Goal: Task Accomplishment & Management: Manage account settings

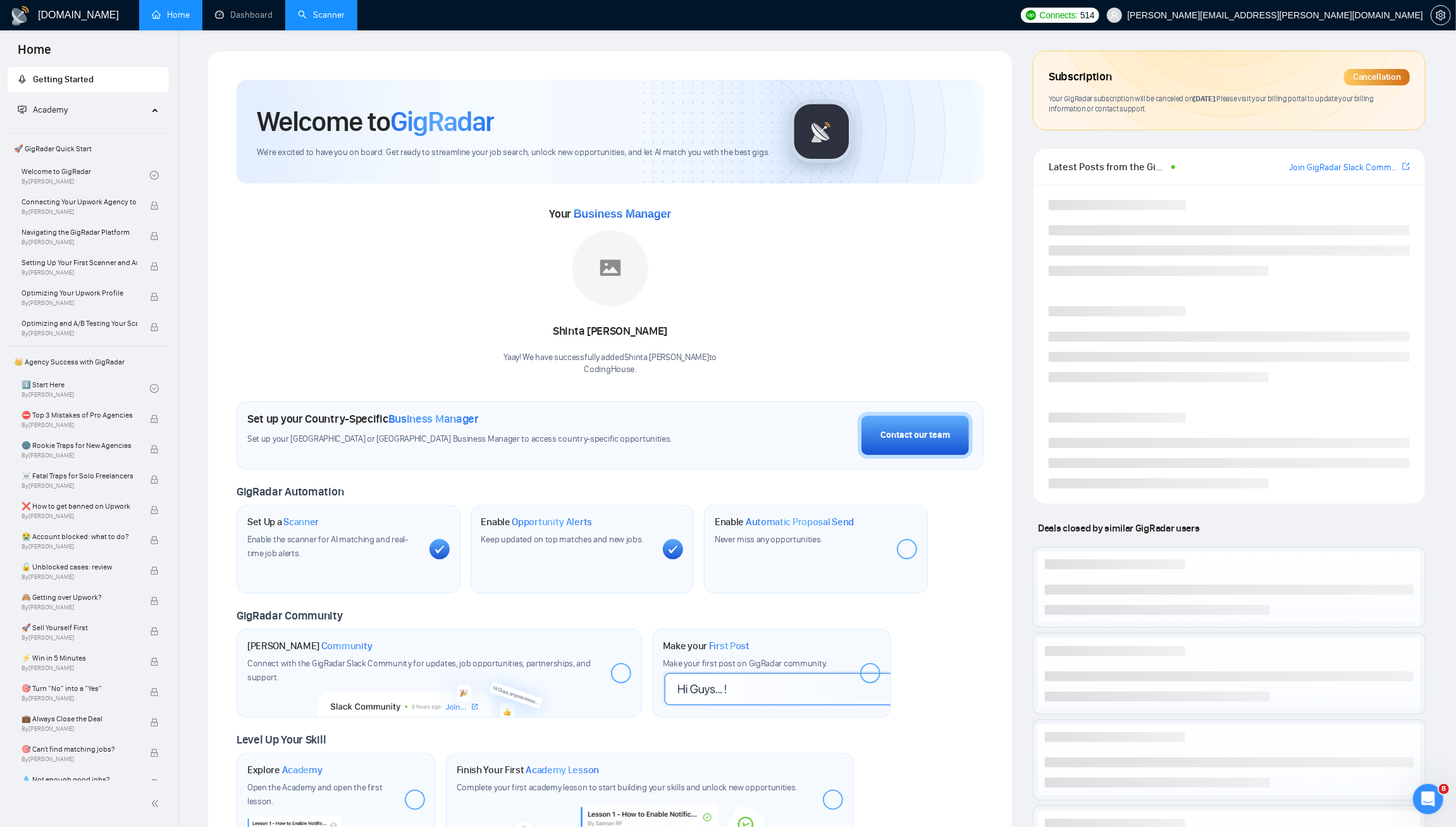
click at [322, 14] on link "Scanner" at bounding box center [321, 14] width 47 height 11
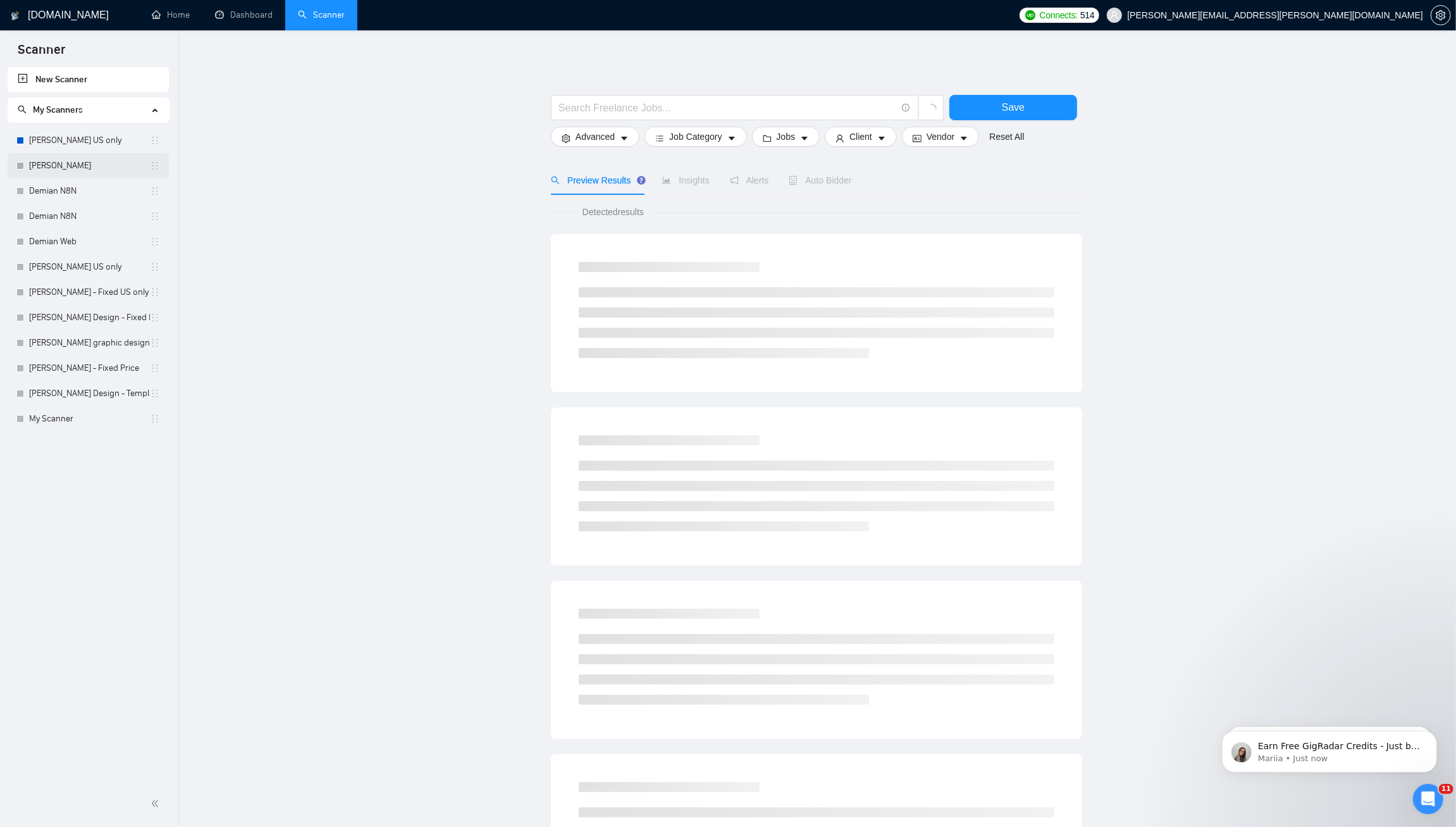
click at [121, 165] on link "[PERSON_NAME]" at bounding box center [89, 166] width 121 height 25
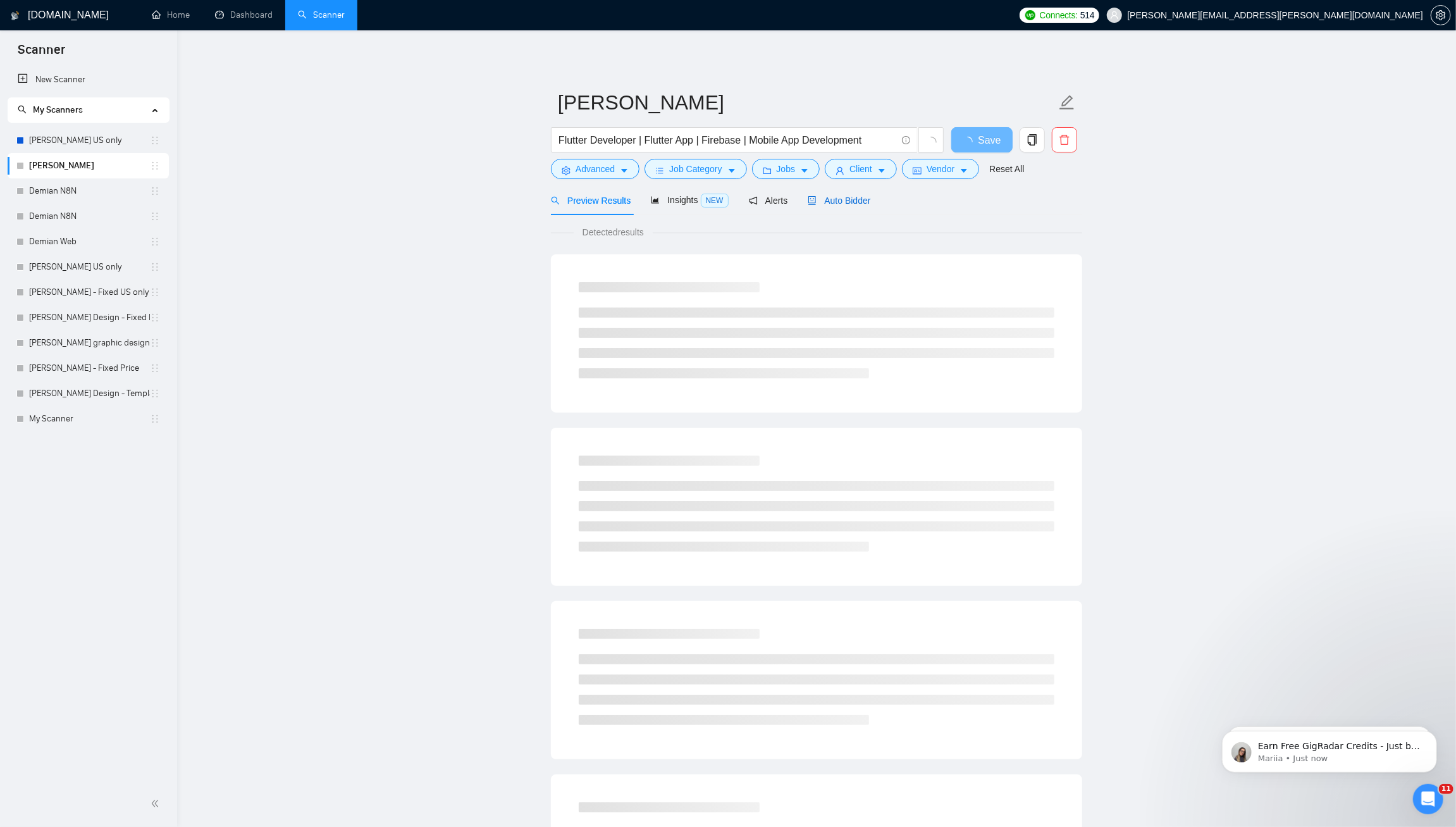
click at [869, 198] on span "Auto Bidder" at bounding box center [839, 200] width 63 height 10
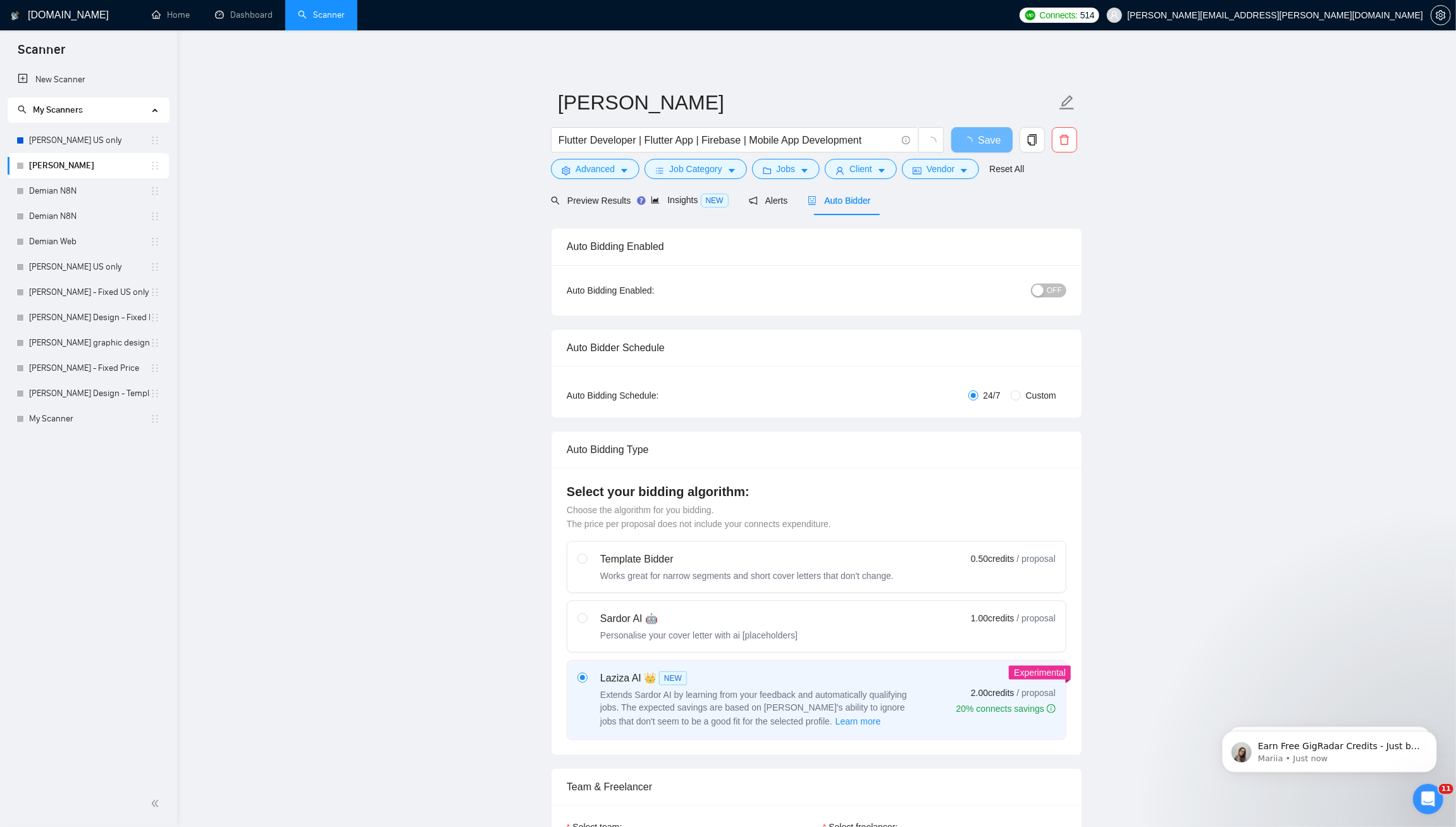
click at [1052, 292] on span "OFF" at bounding box center [1054, 290] width 15 height 14
click at [989, 143] on span "Save" at bounding box center [982, 140] width 23 height 16
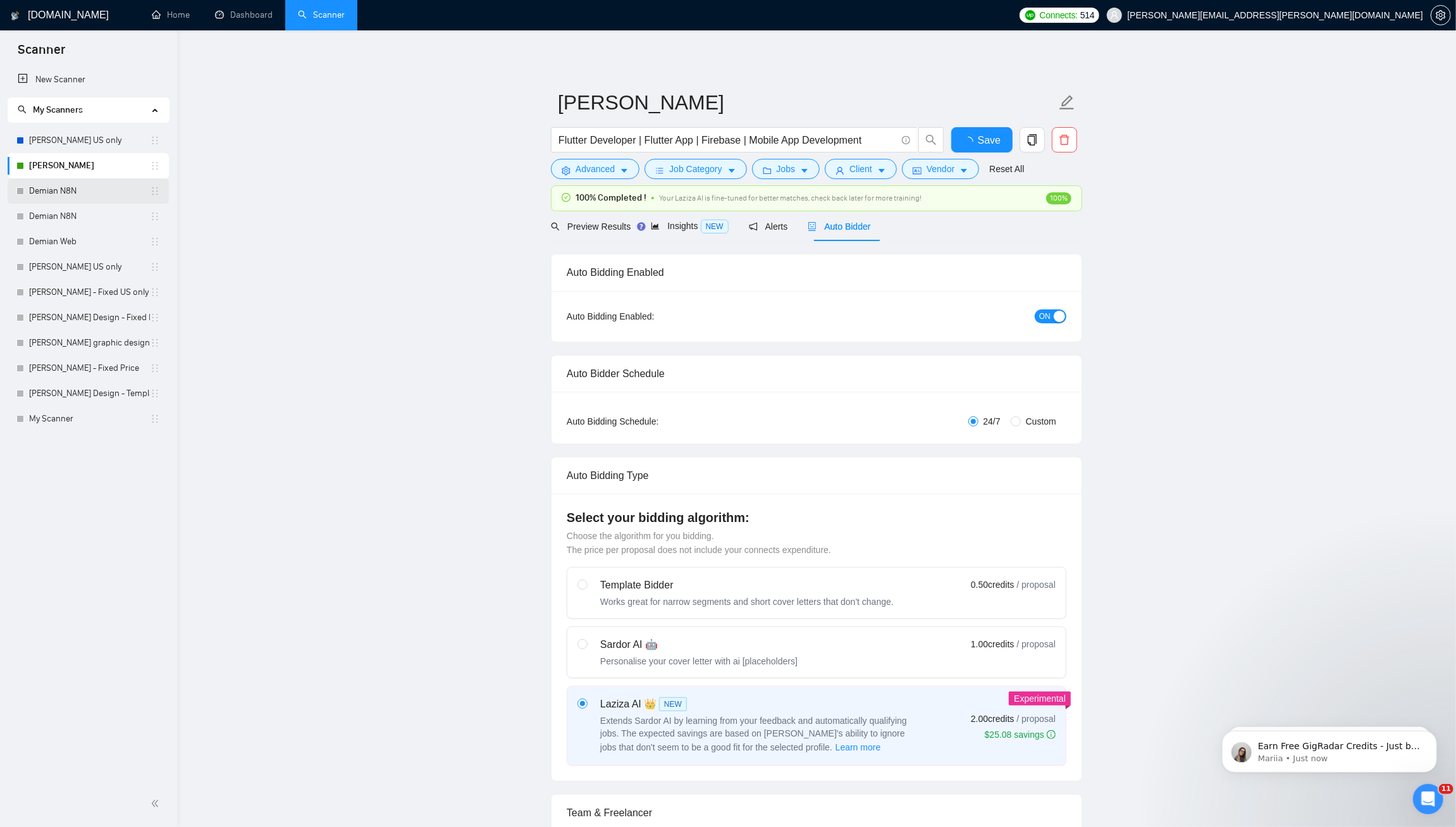
checkbox input "true"
click at [105, 142] on link "[PERSON_NAME] US only" at bounding box center [89, 140] width 121 height 25
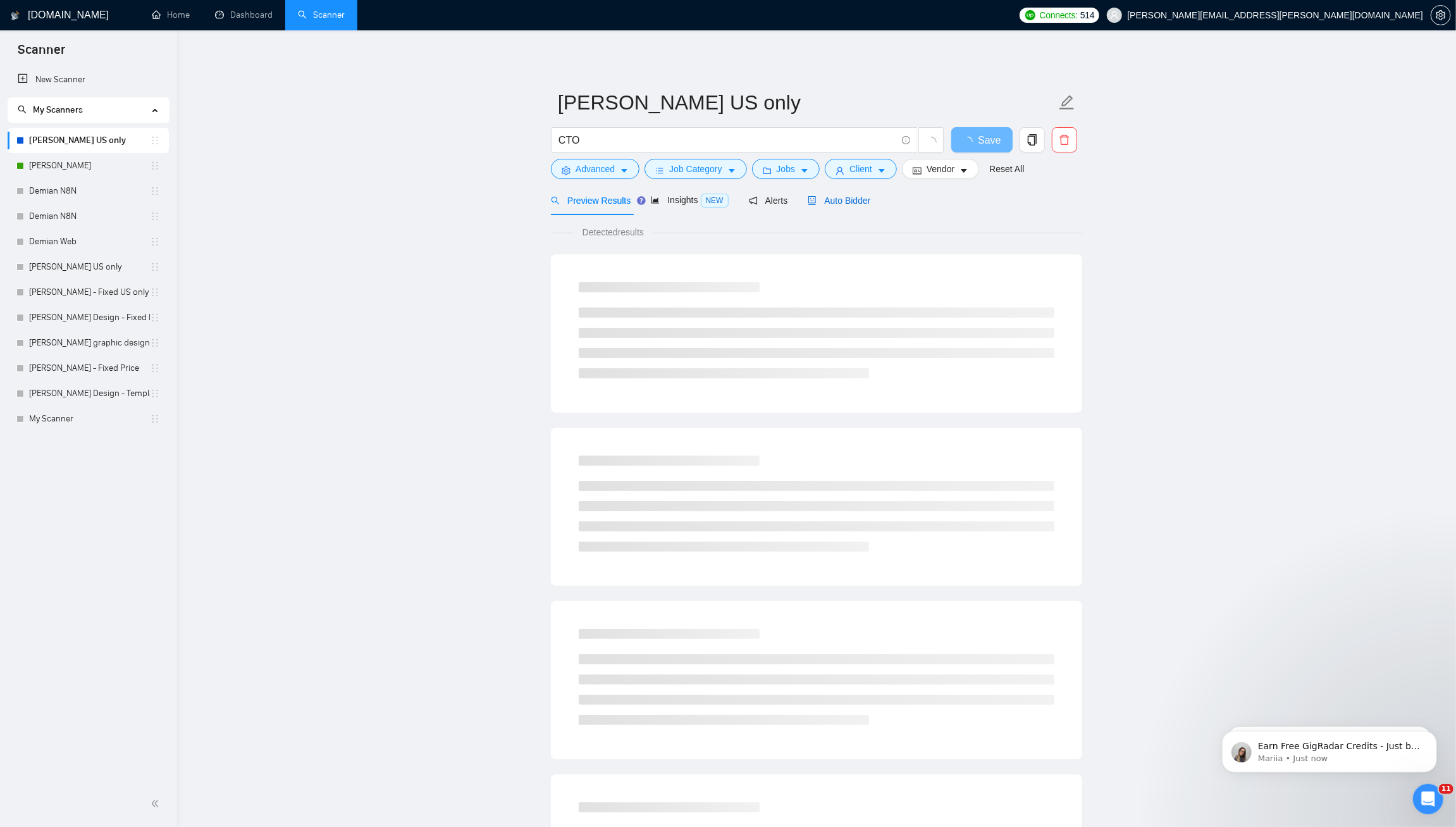
click at [861, 199] on span "Auto Bidder" at bounding box center [839, 200] width 63 height 10
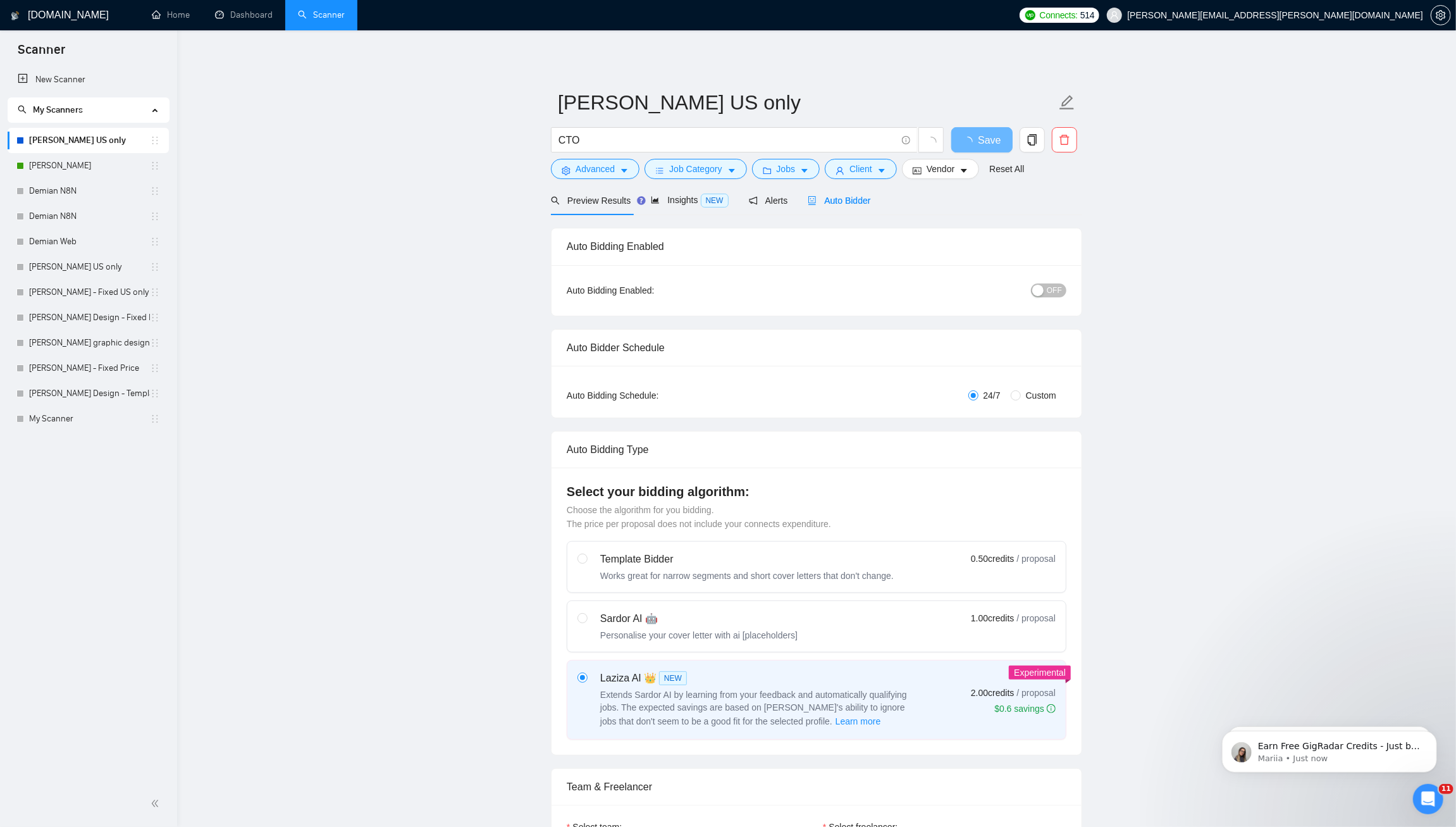
checkbox input "true"
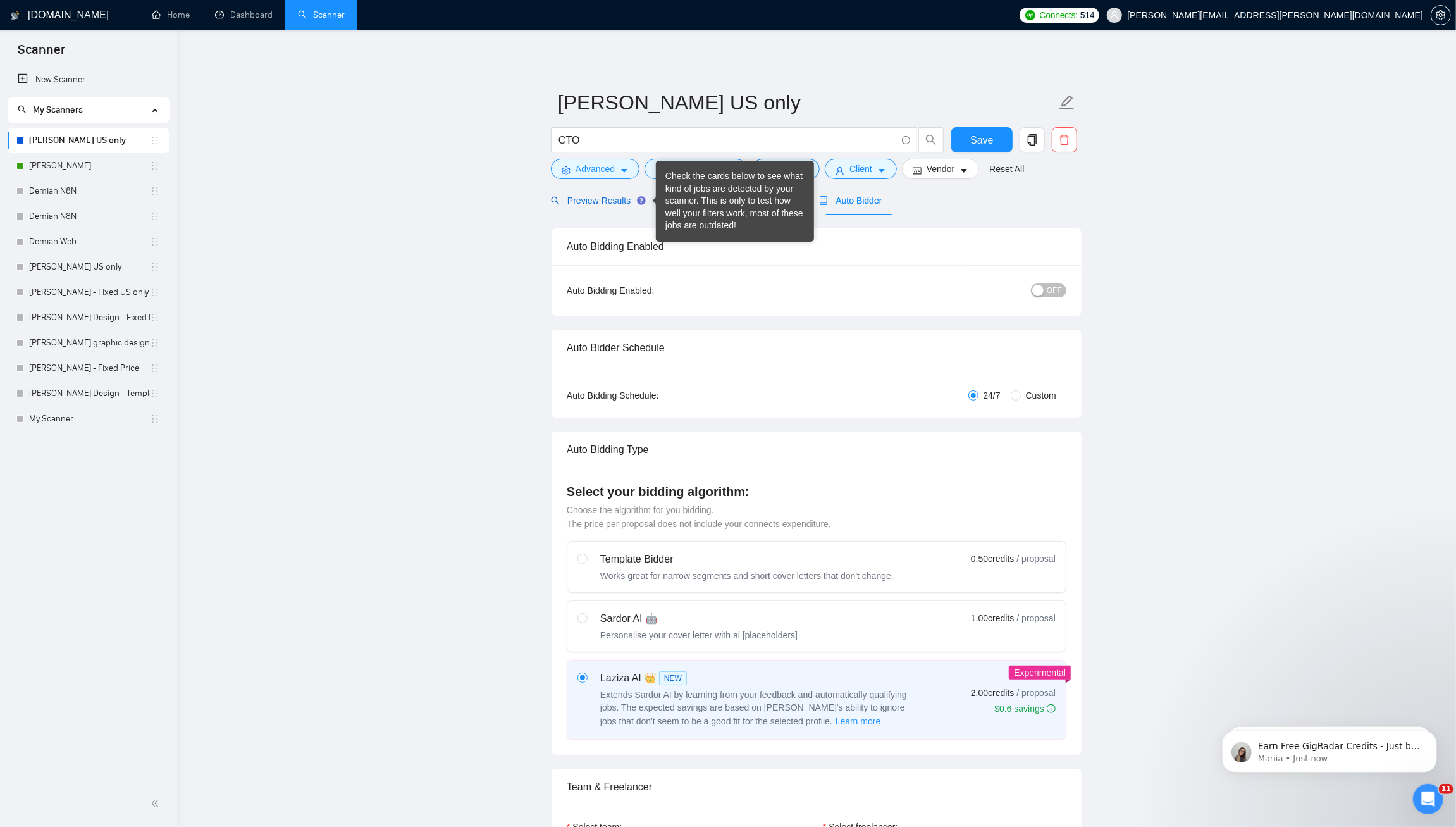
click at [616, 195] on span "Preview Results" at bounding box center [596, 200] width 91 height 10
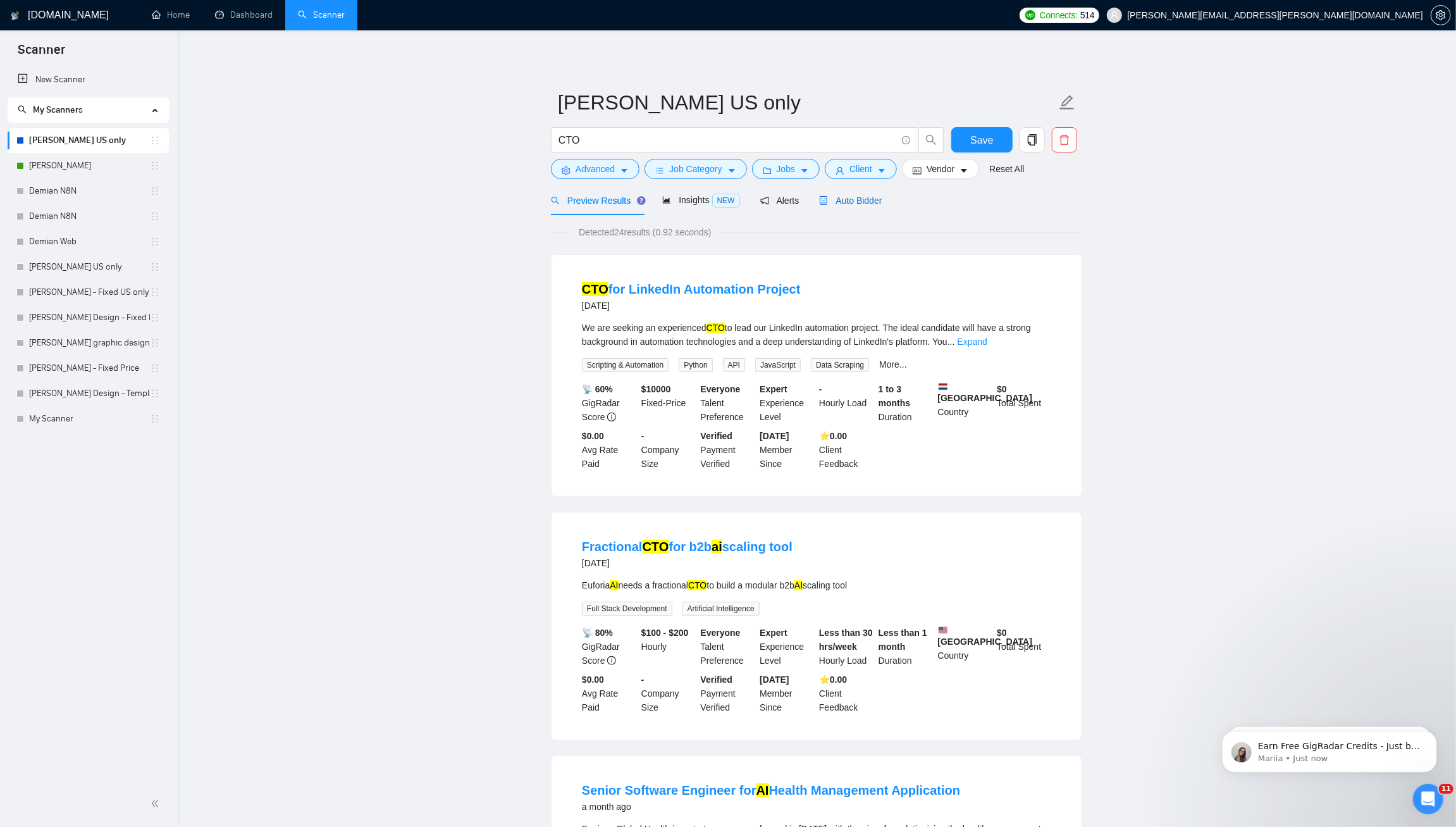
click at [866, 196] on span "Auto Bidder" at bounding box center [850, 200] width 63 height 10
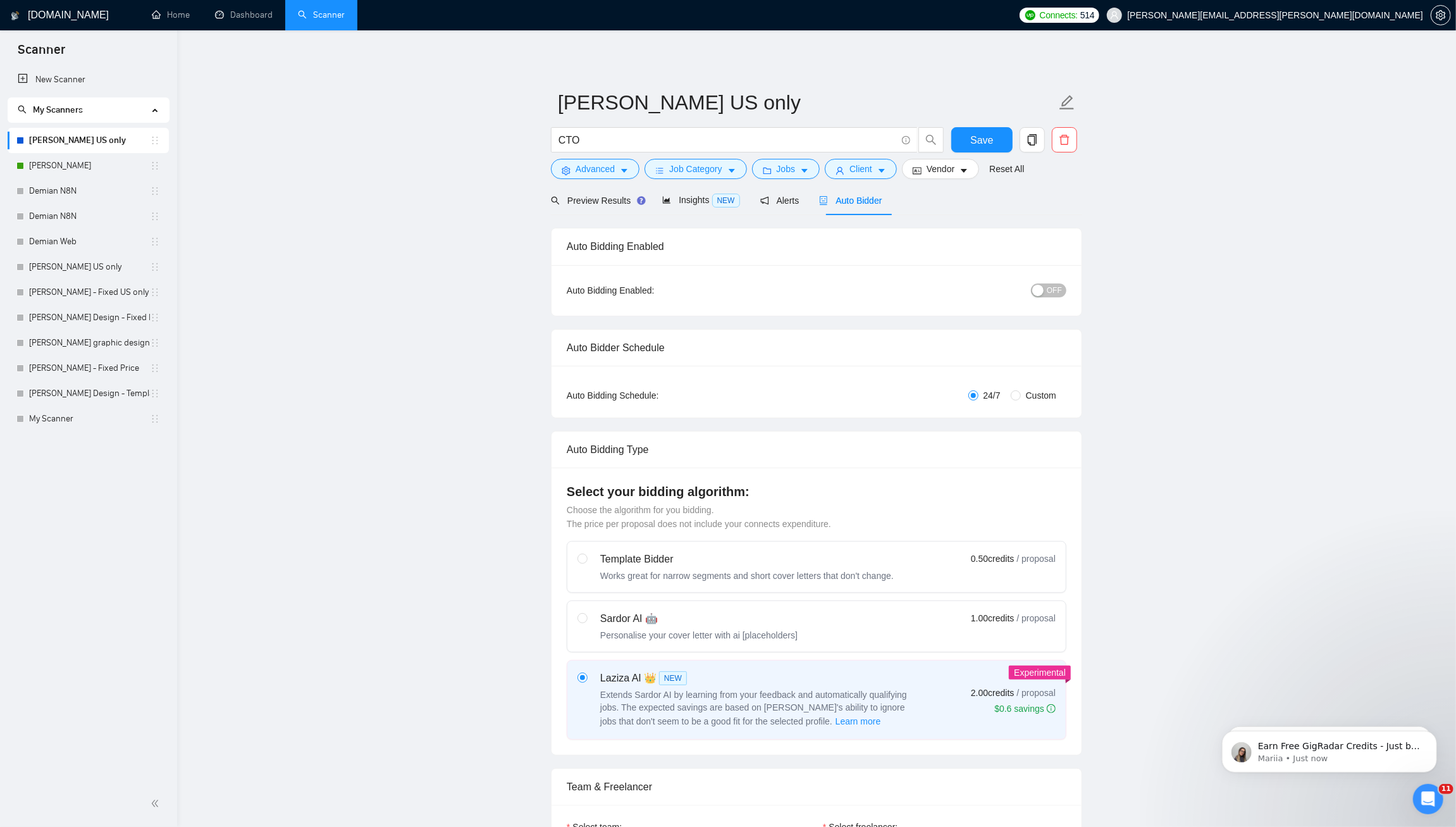
checkbox input "true"
click at [1043, 287] on div "button" at bounding box center [1037, 290] width 11 height 11
click at [983, 140] on span "Save" at bounding box center [982, 140] width 23 height 16
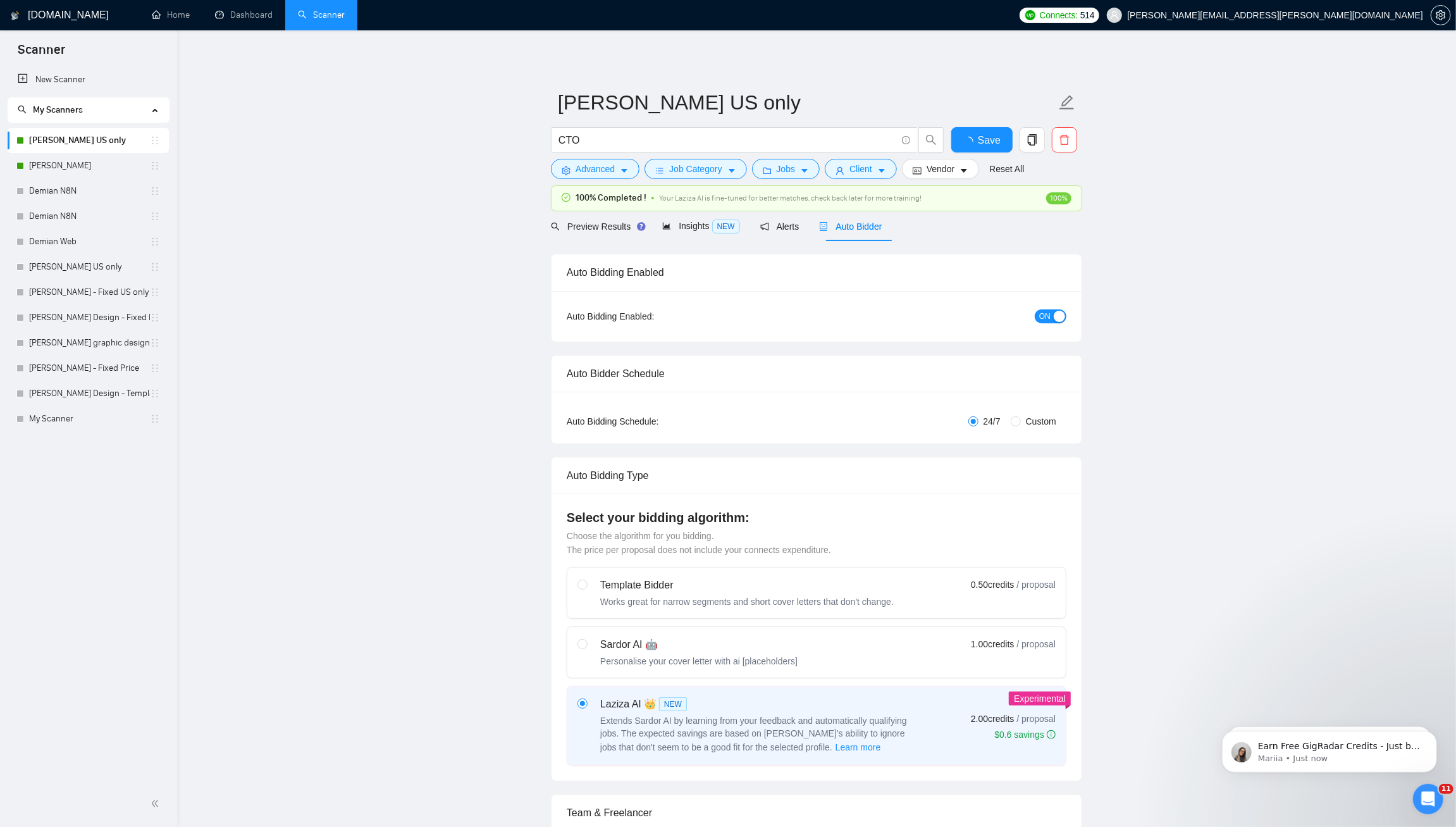
checkbox input "true"
click at [1429, 800] on icon "Open Intercom Messenger" at bounding box center [1426, 797] width 21 height 21
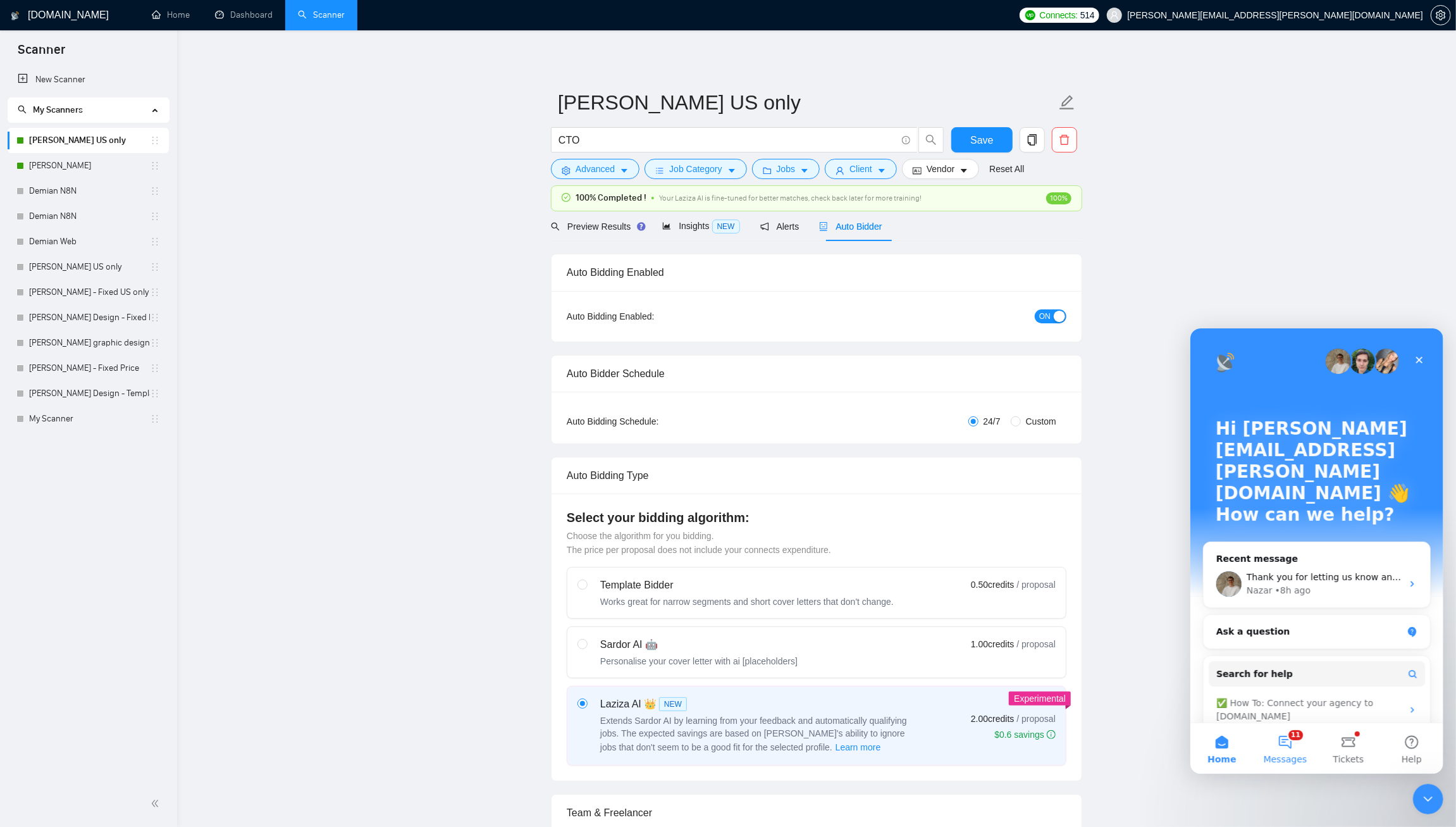
click at [1287, 746] on button "11 Messages" at bounding box center [1284, 748] width 63 height 50
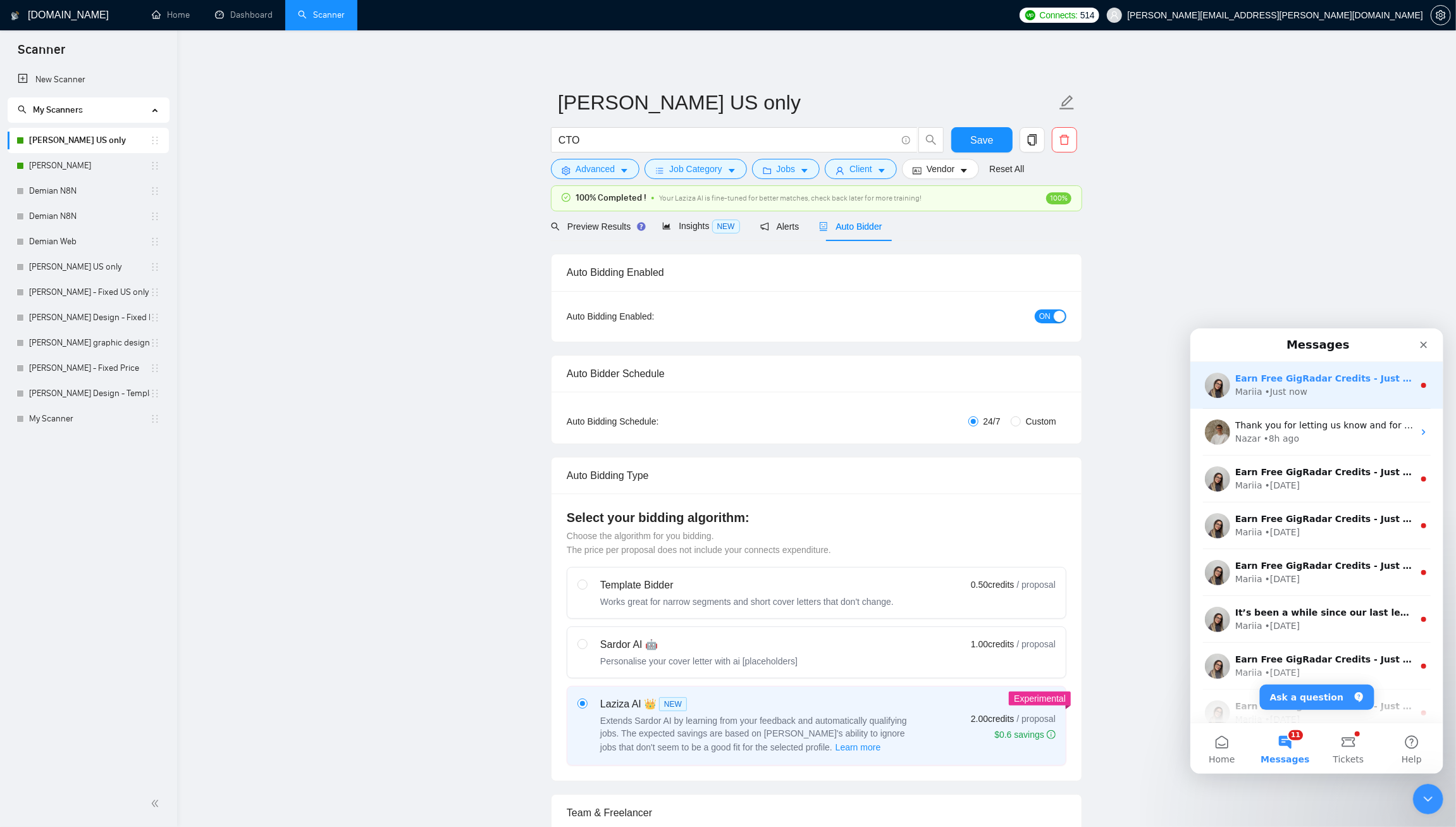
click at [1346, 395] on div "Mariia • Just now" at bounding box center [1324, 391] width 178 height 13
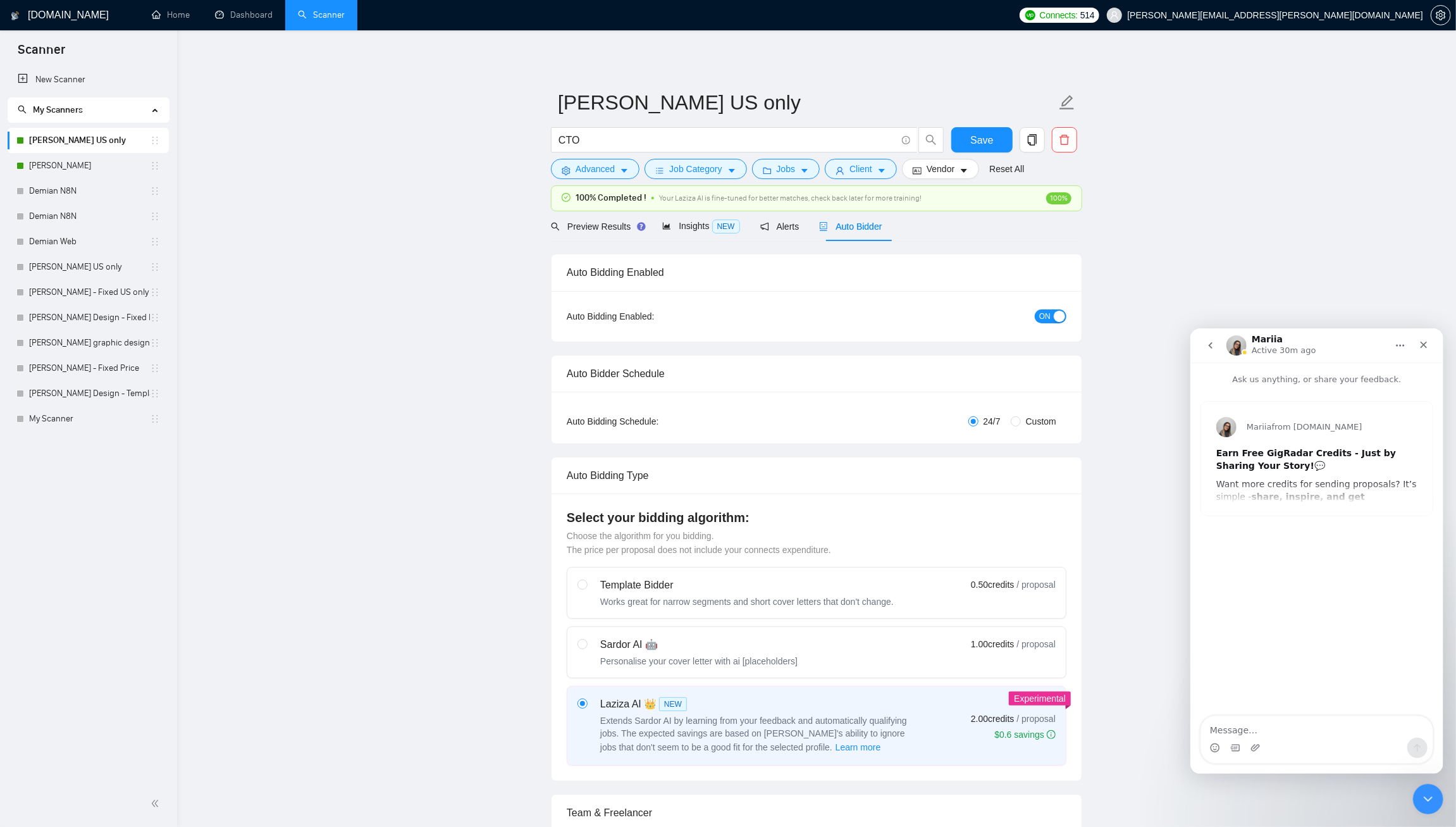
click at [1332, 500] on div "Mariia from [DOMAIN_NAME] Earn Free GigRadar Credits - Just by Sharing Your Sto…" at bounding box center [1316, 458] width 231 height 114
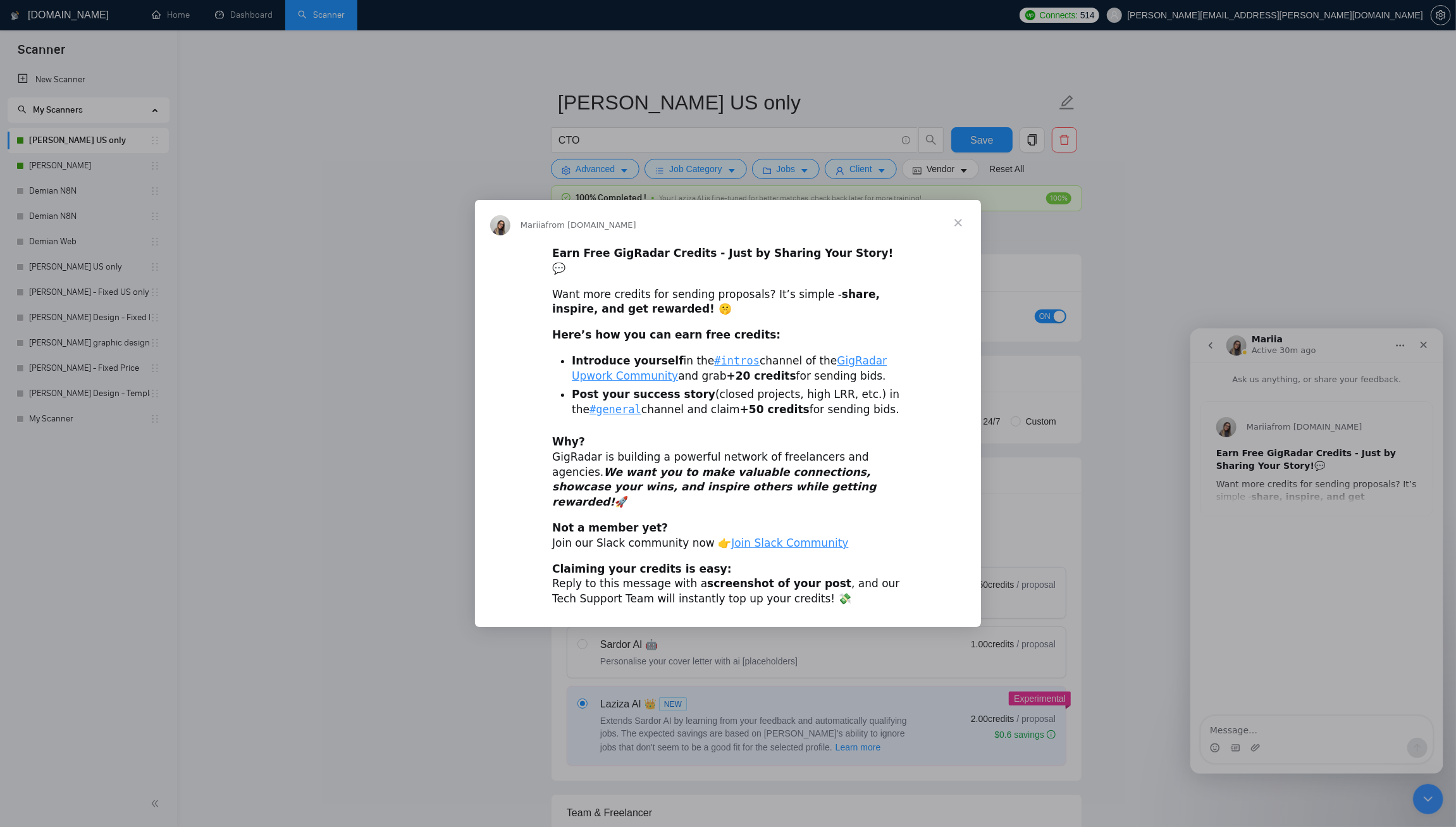
click at [956, 233] on span "Close" at bounding box center [958, 223] width 46 height 46
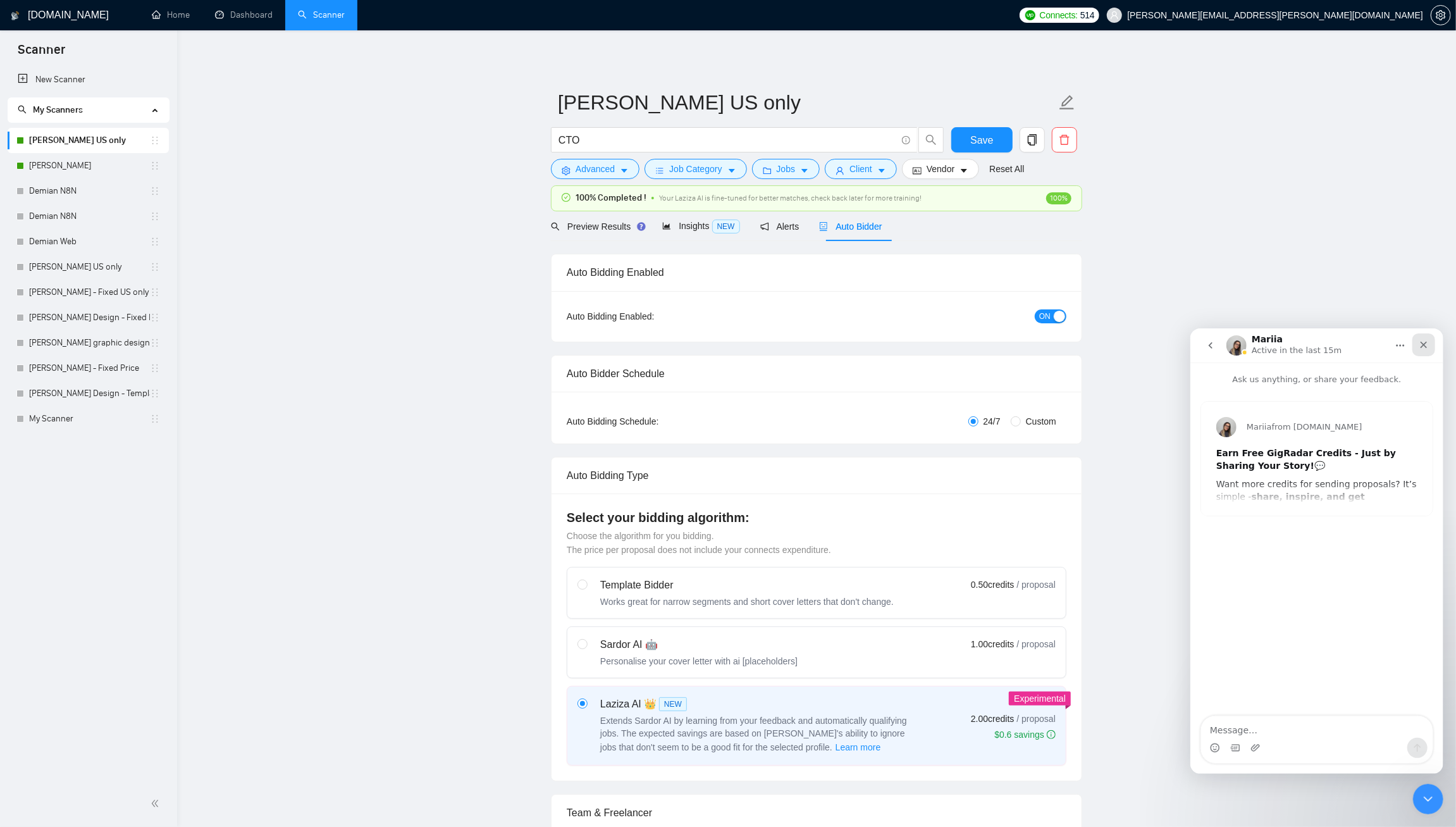
click at [1424, 343] on icon "Close" at bounding box center [1422, 343] width 10 height 10
